Goal: Task Accomplishment & Management: Use online tool/utility

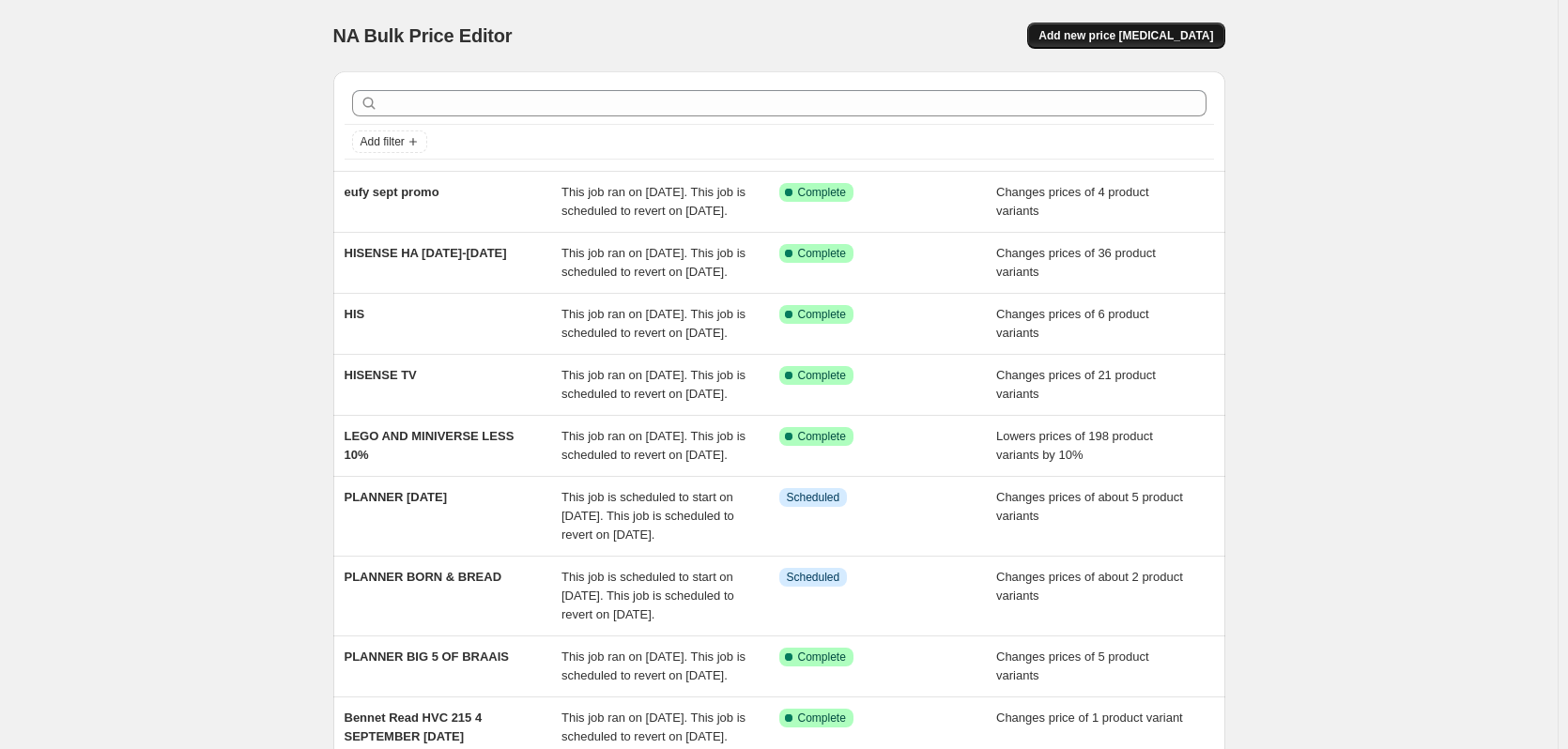
click at [1123, 31] on span "Add new price [MEDICAL_DATA]" at bounding box center [1126, 36] width 175 height 15
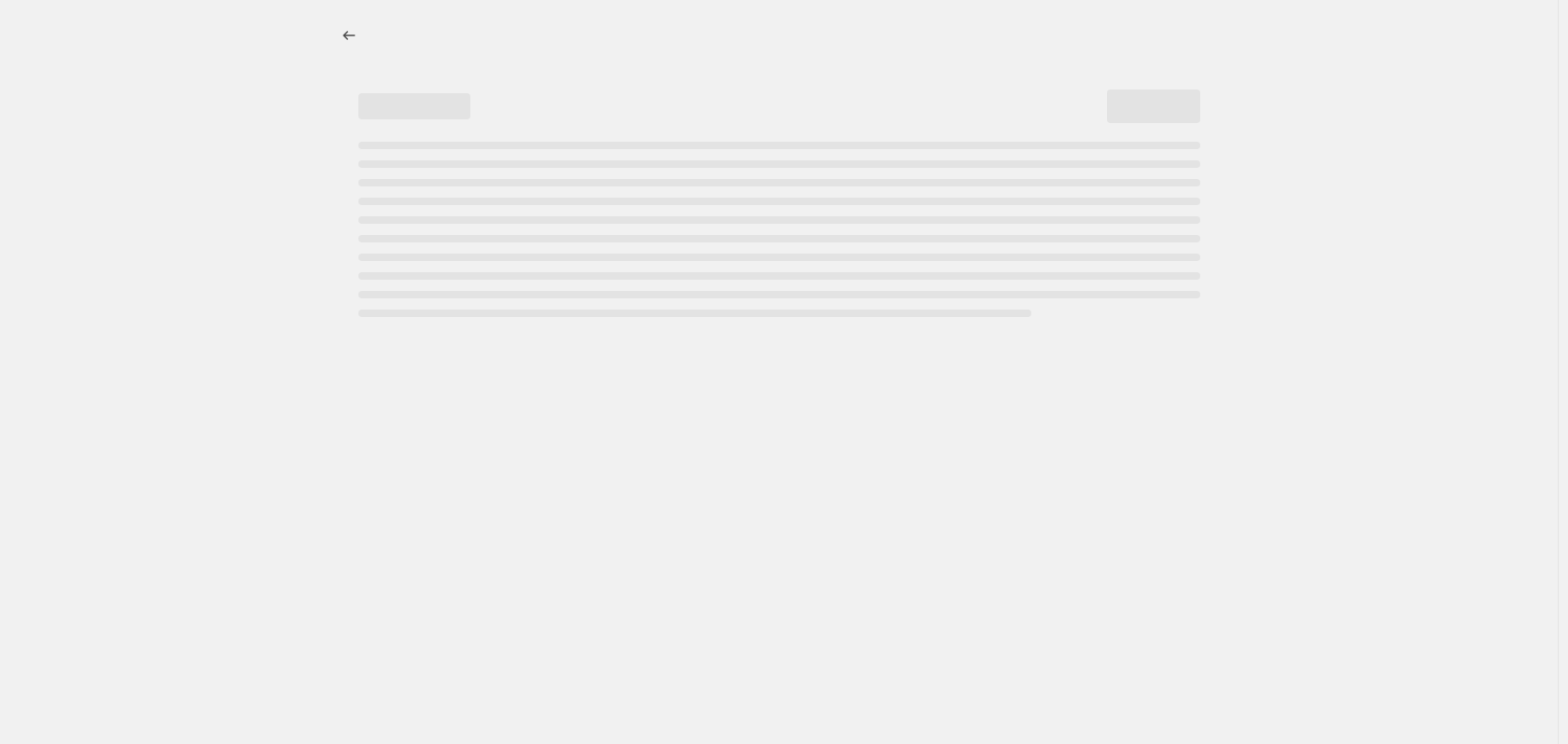
select select "percentage"
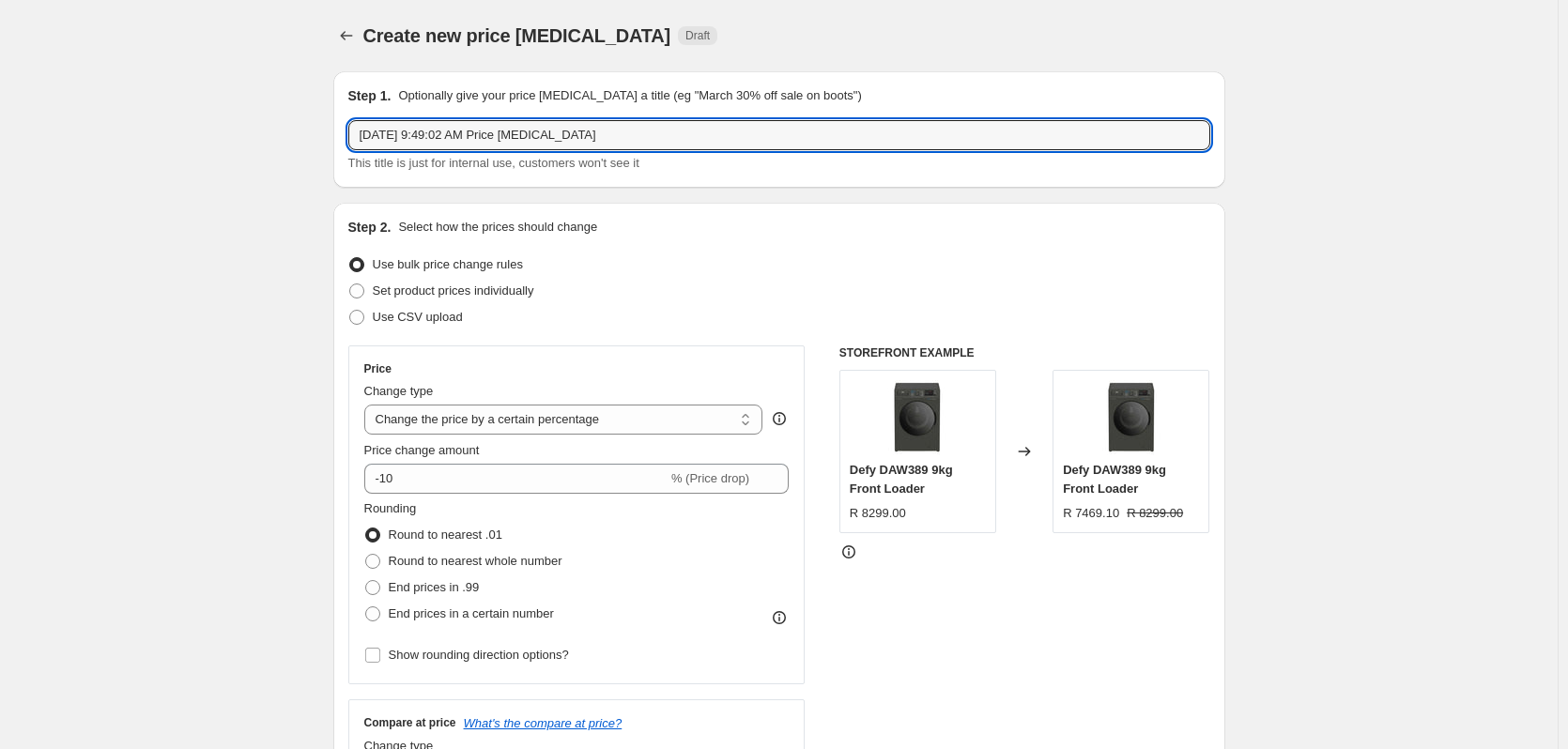
drag, startPoint x: 632, startPoint y: 127, endPoint x: 13, endPoint y: 117, distance: 619.1
type input "8"
type input "SAMSUNG PROMO [DATE] -[DATE]"
click at [365, 292] on span at bounding box center [357, 291] width 15 height 15
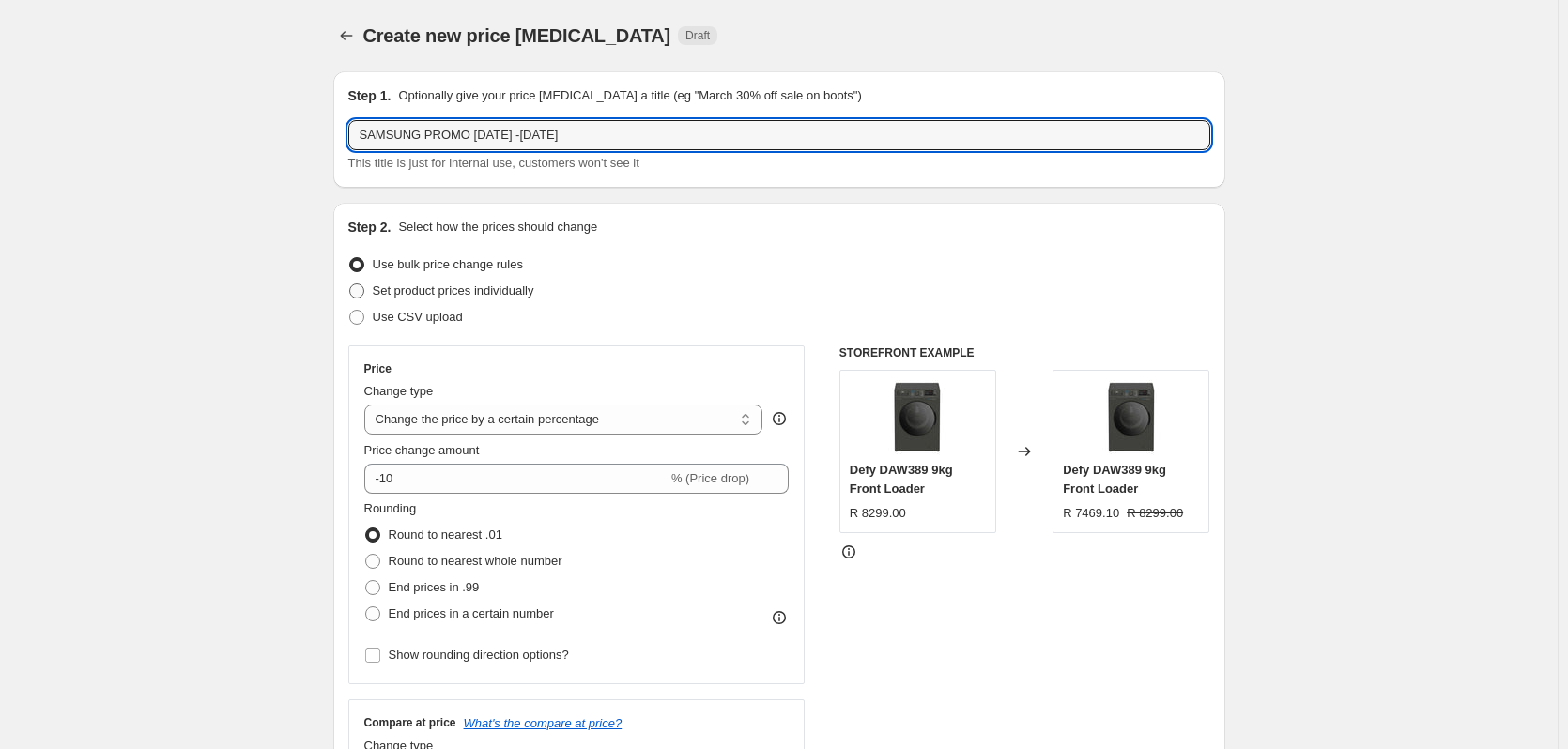
click at [350, 285] on input "Set product prices individually" at bounding box center [349, 284] width 1 height 1
radio input "true"
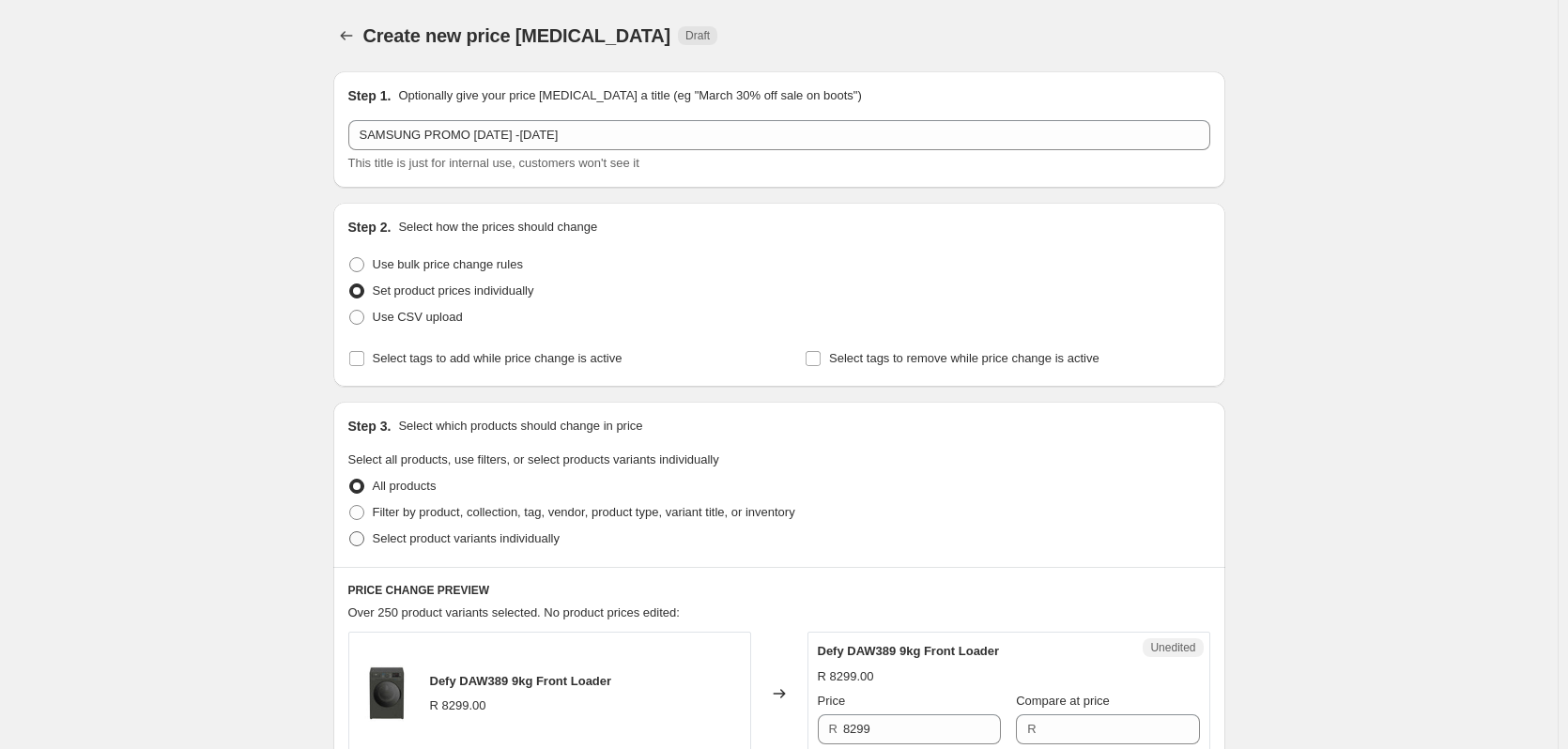
click at [365, 541] on span at bounding box center [357, 539] width 15 height 15
click at [350, 533] on input "Select product variants individually" at bounding box center [349, 532] width 1 height 1
radio input "true"
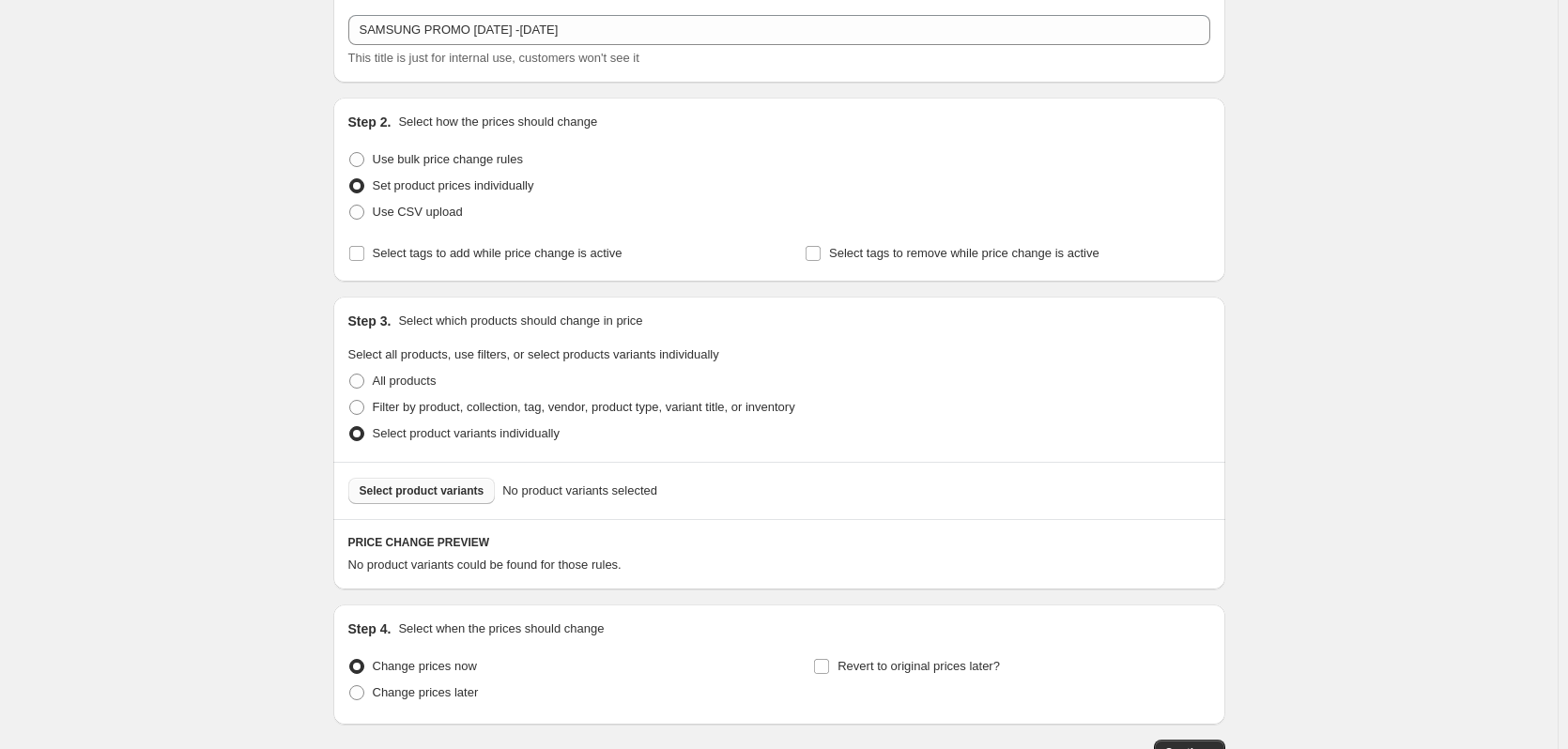
scroll to position [237, 0]
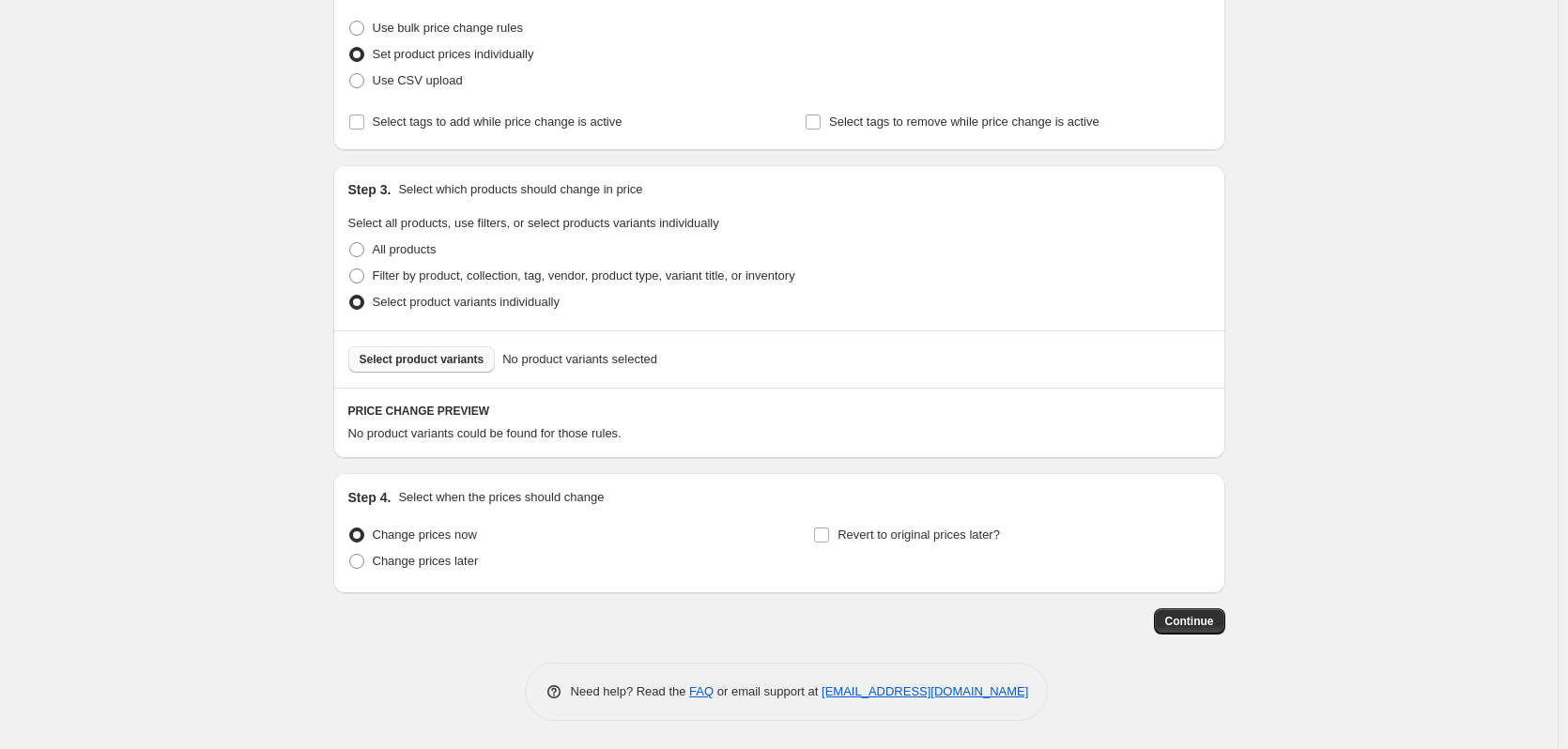
click at [389, 363] on span "Select product variants" at bounding box center [422, 360] width 125 height 15
